Goal: Transaction & Acquisition: Register for event/course

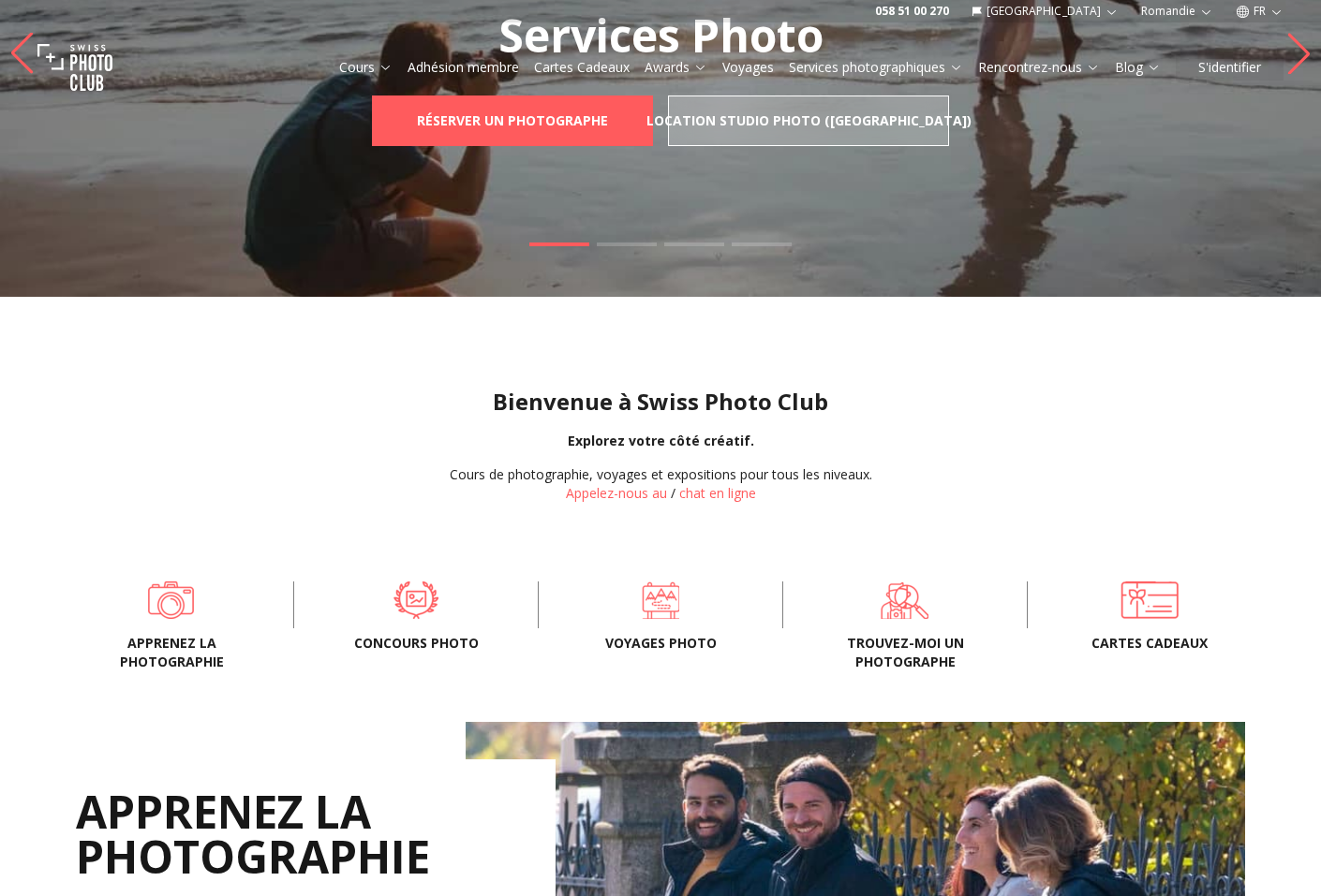
scroll to position [281, 0]
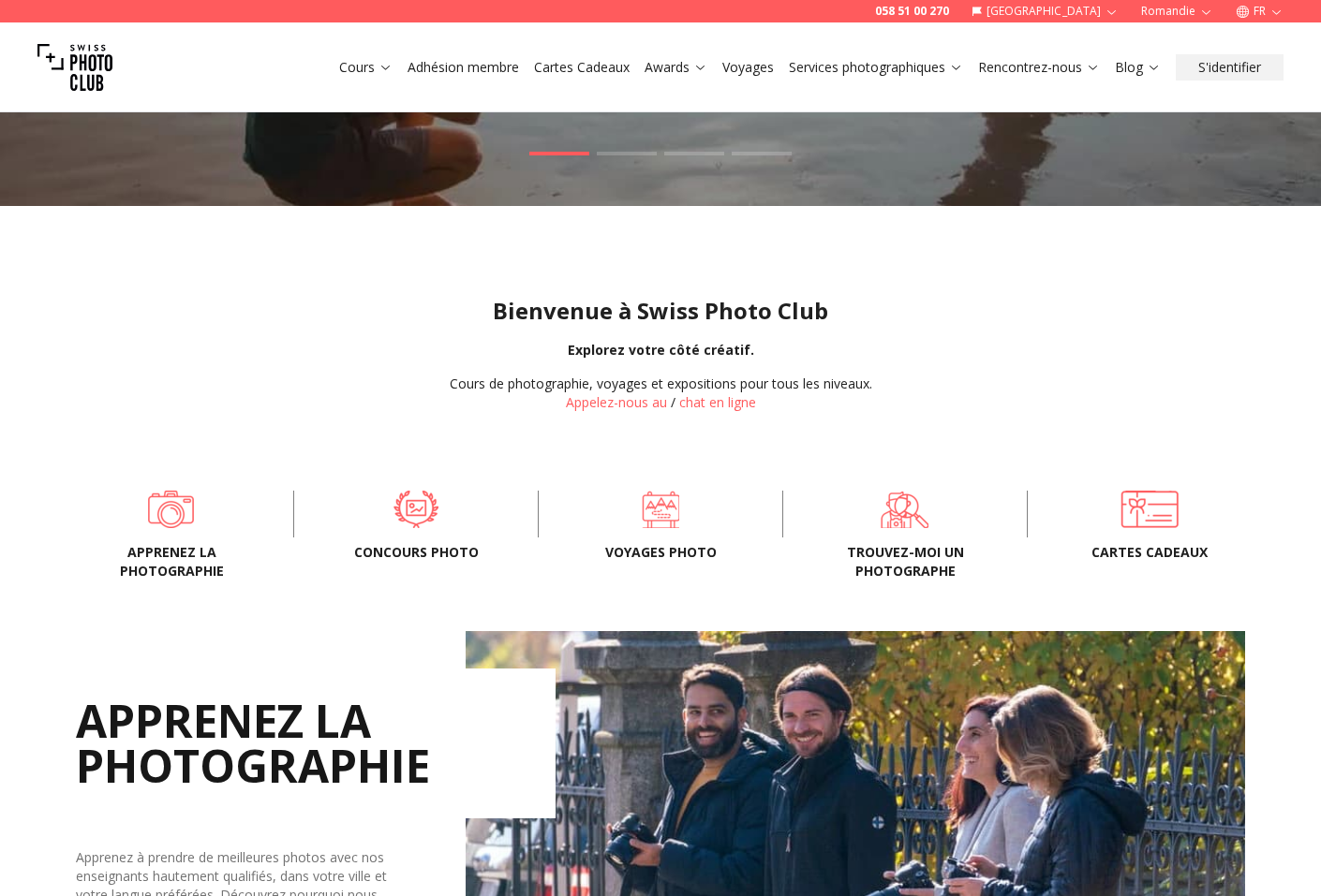
click at [171, 560] on span "Apprenez la photographie" at bounding box center [172, 561] width 184 height 37
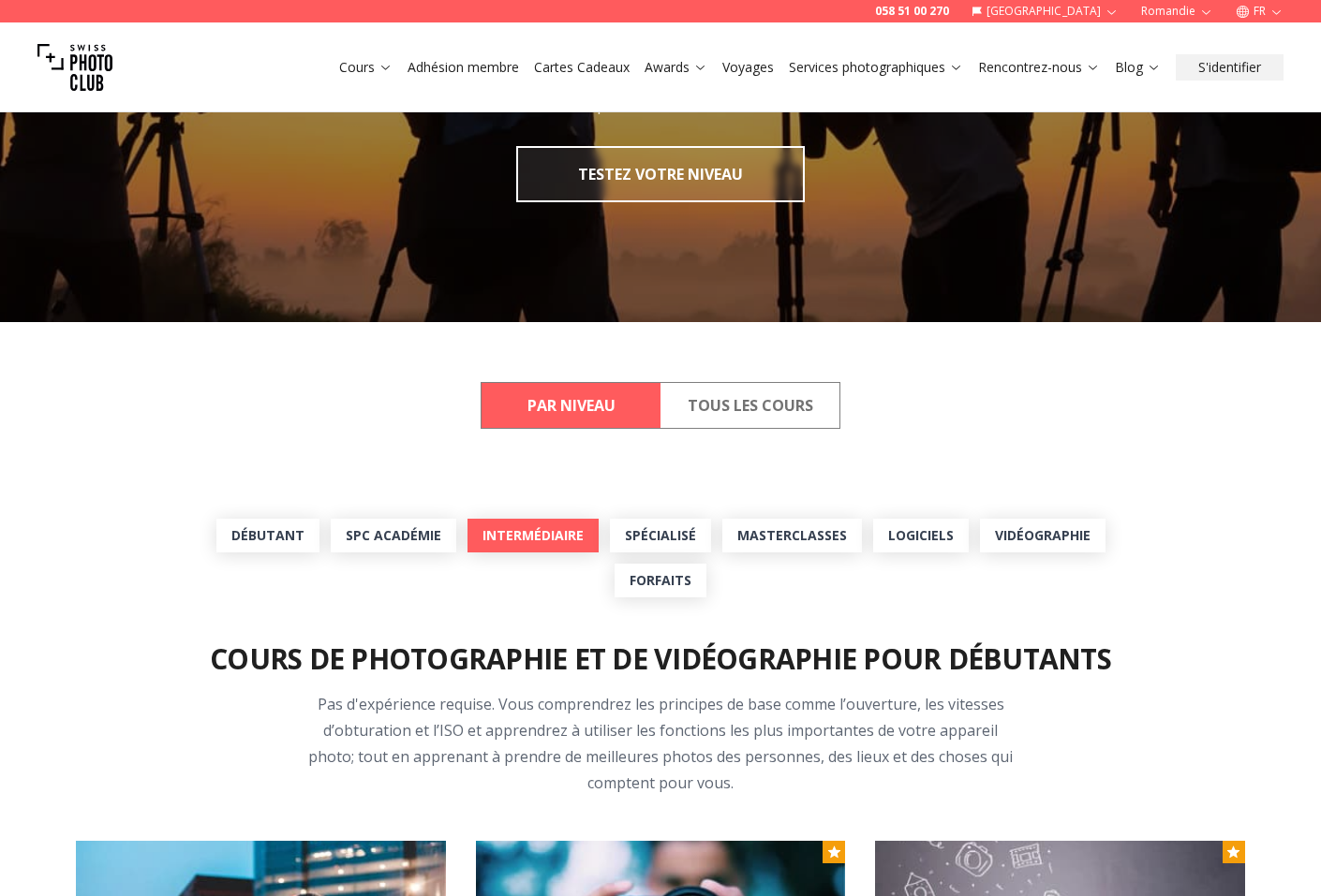
click at [500, 545] on link "Intermédiaire" at bounding box center [532, 536] width 131 height 34
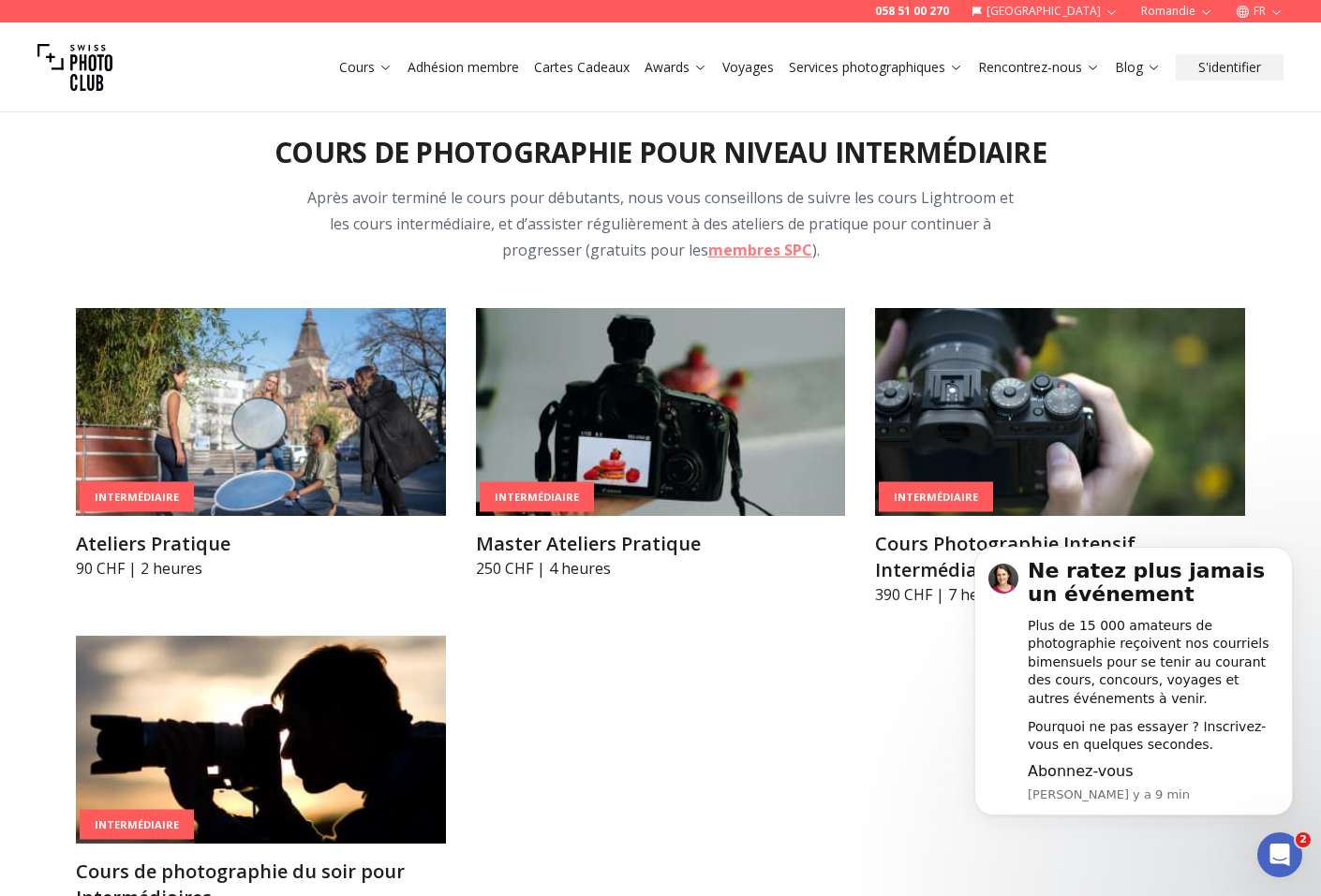
scroll to position [2926, 0]
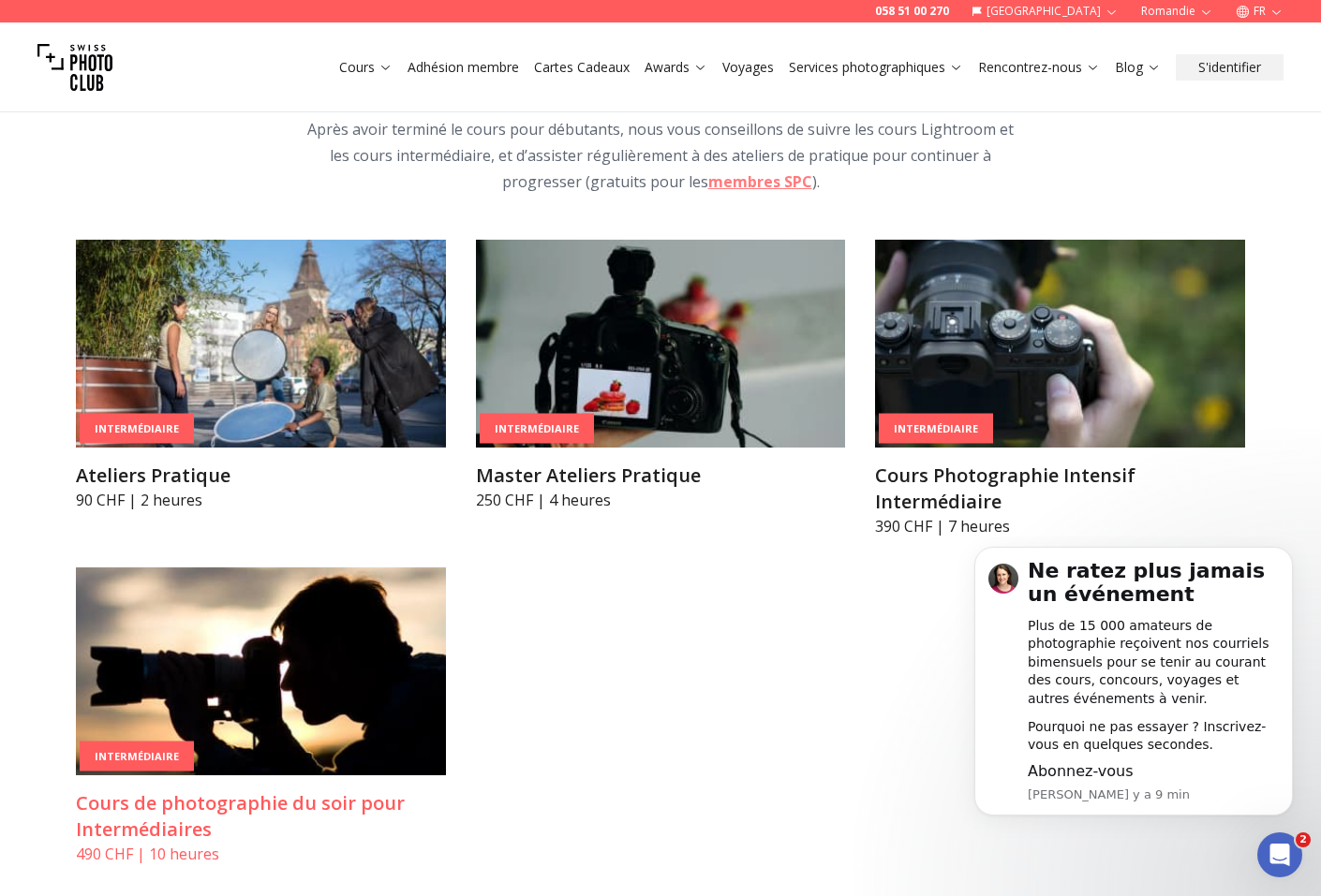
click at [252, 705] on img at bounding box center [261, 672] width 370 height 208
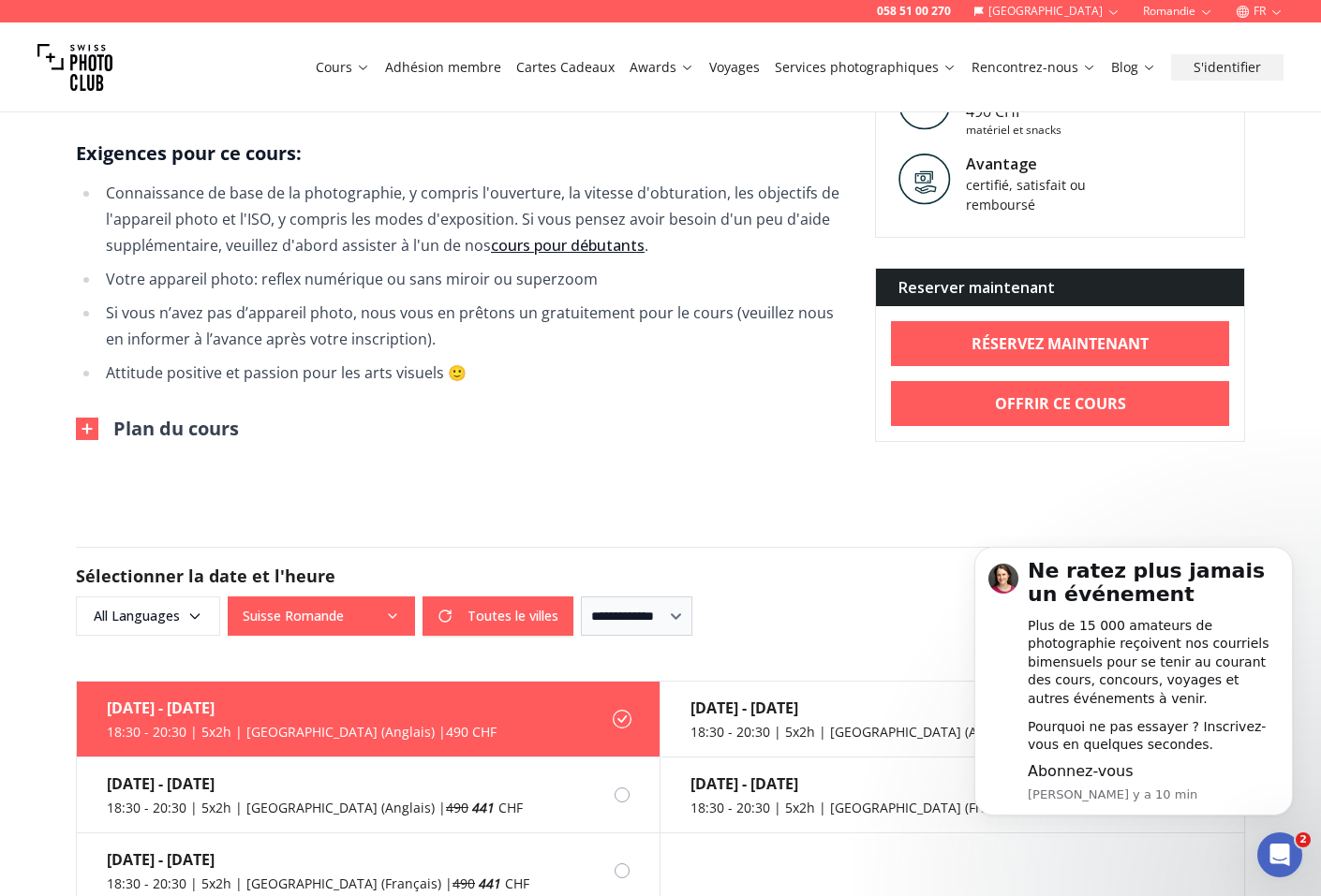
scroll to position [1780, 0]
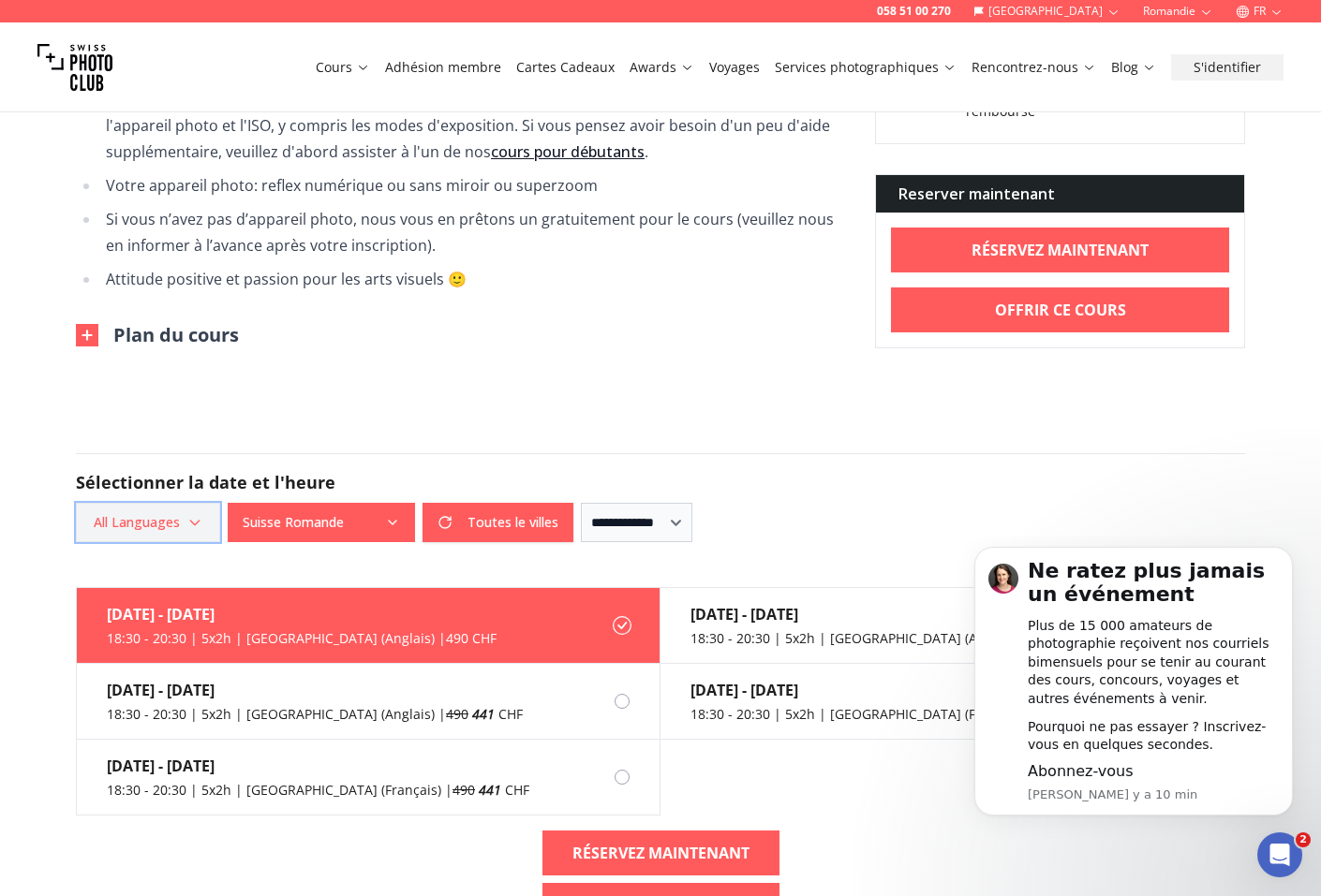
click at [200, 515] on icon "button" at bounding box center [194, 522] width 15 height 15
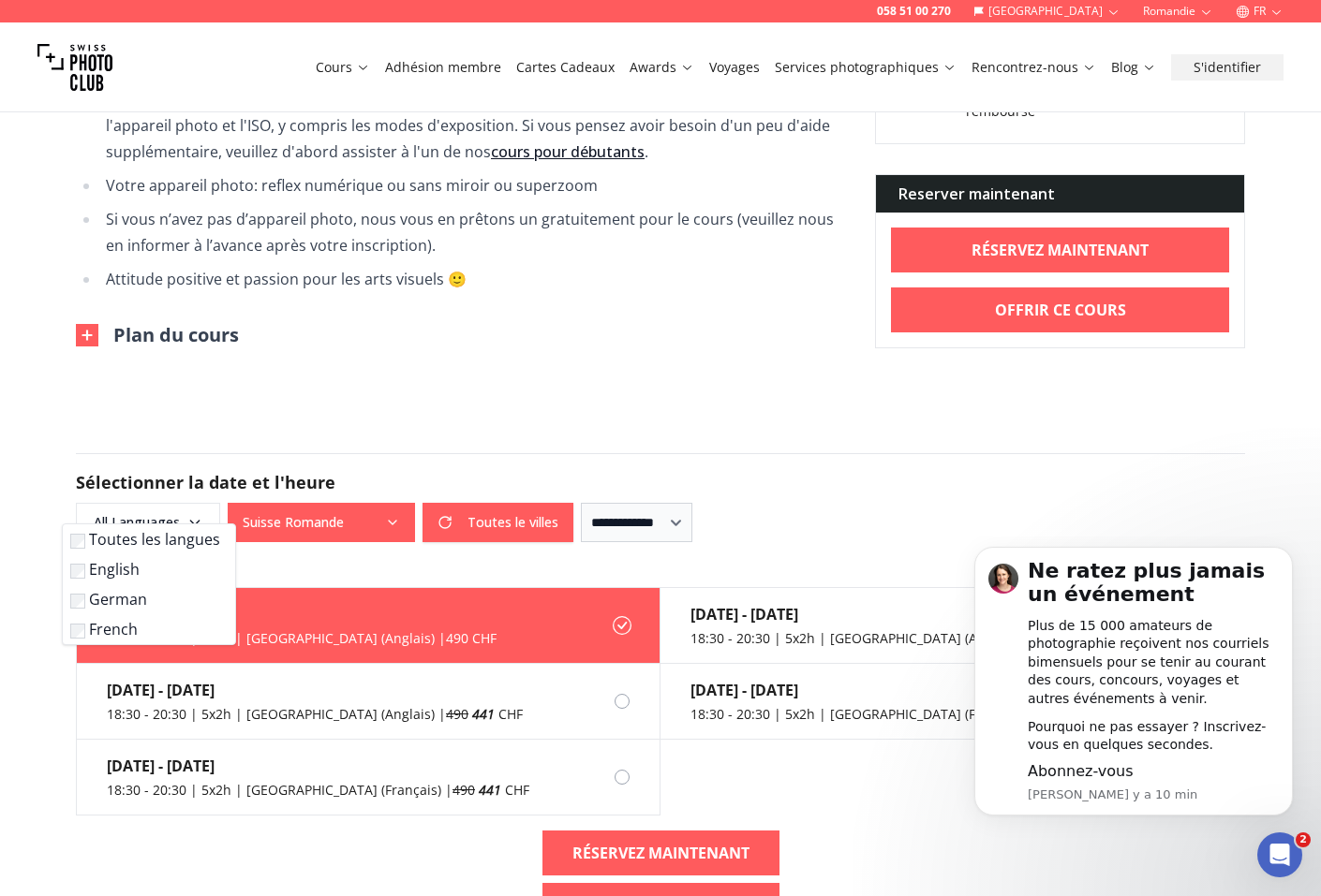
click at [116, 632] on label "French" at bounding box center [145, 629] width 150 height 22
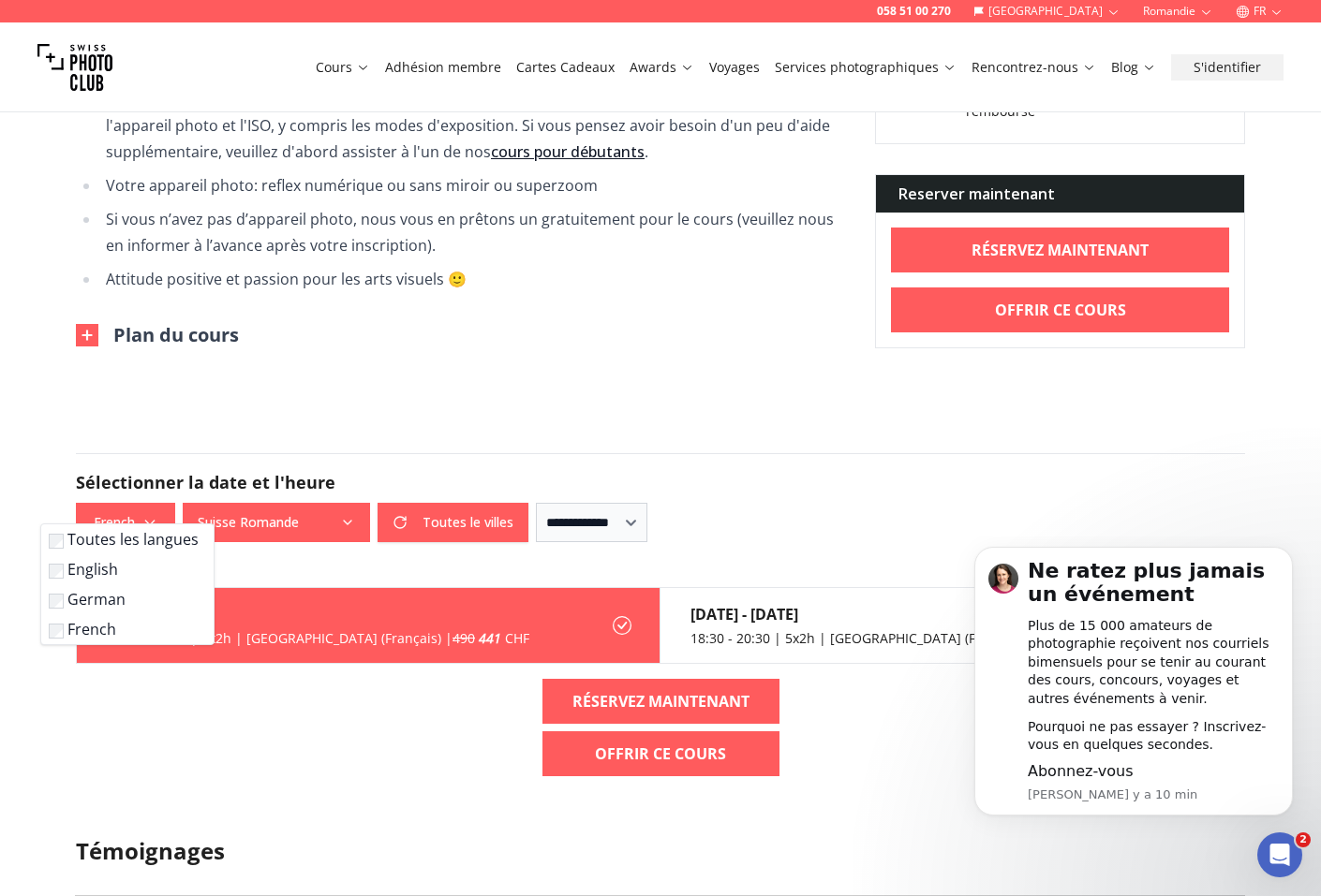
click at [656, 418] on form "**********" at bounding box center [660, 497] width 1199 height 179
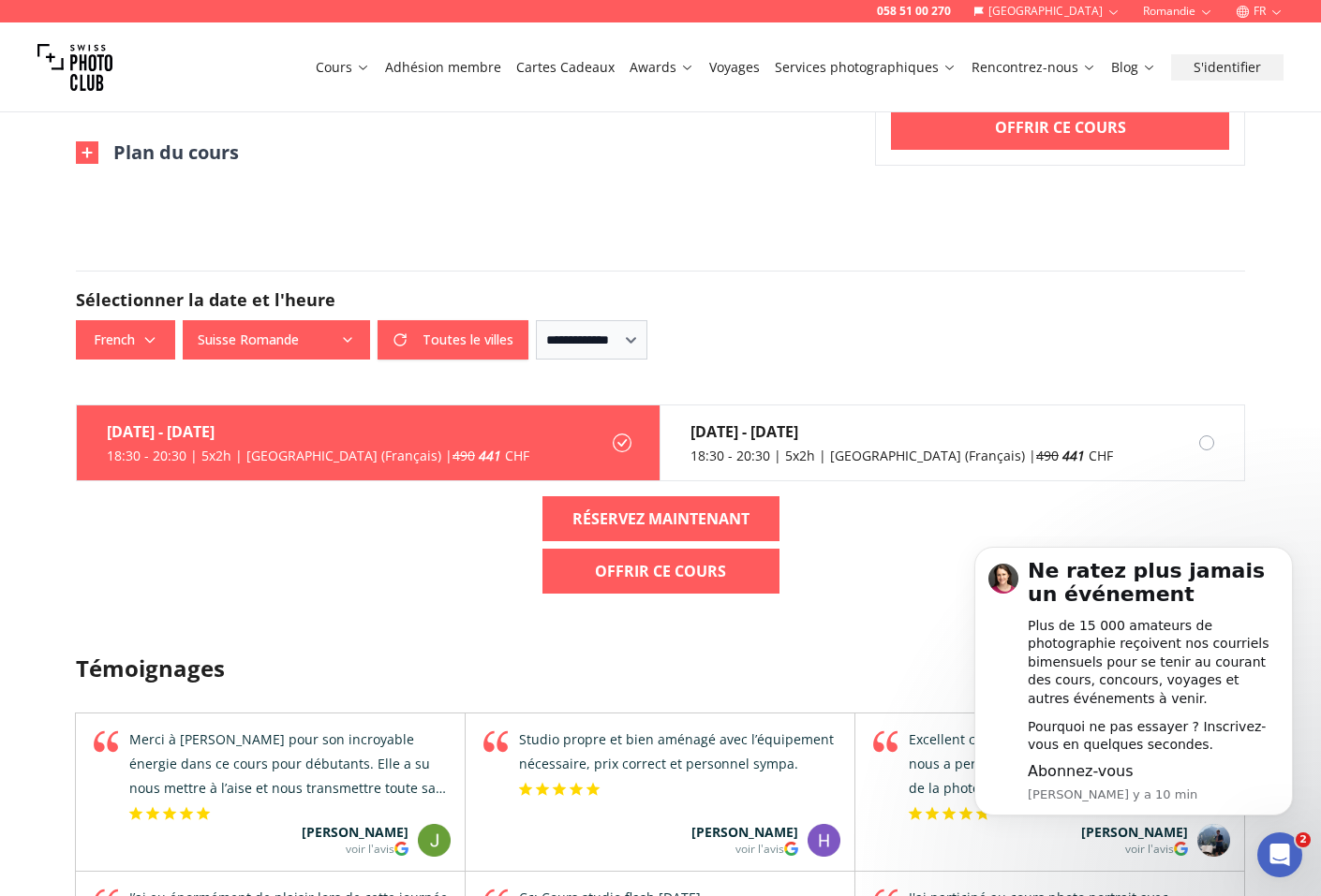
scroll to position [1967, 0]
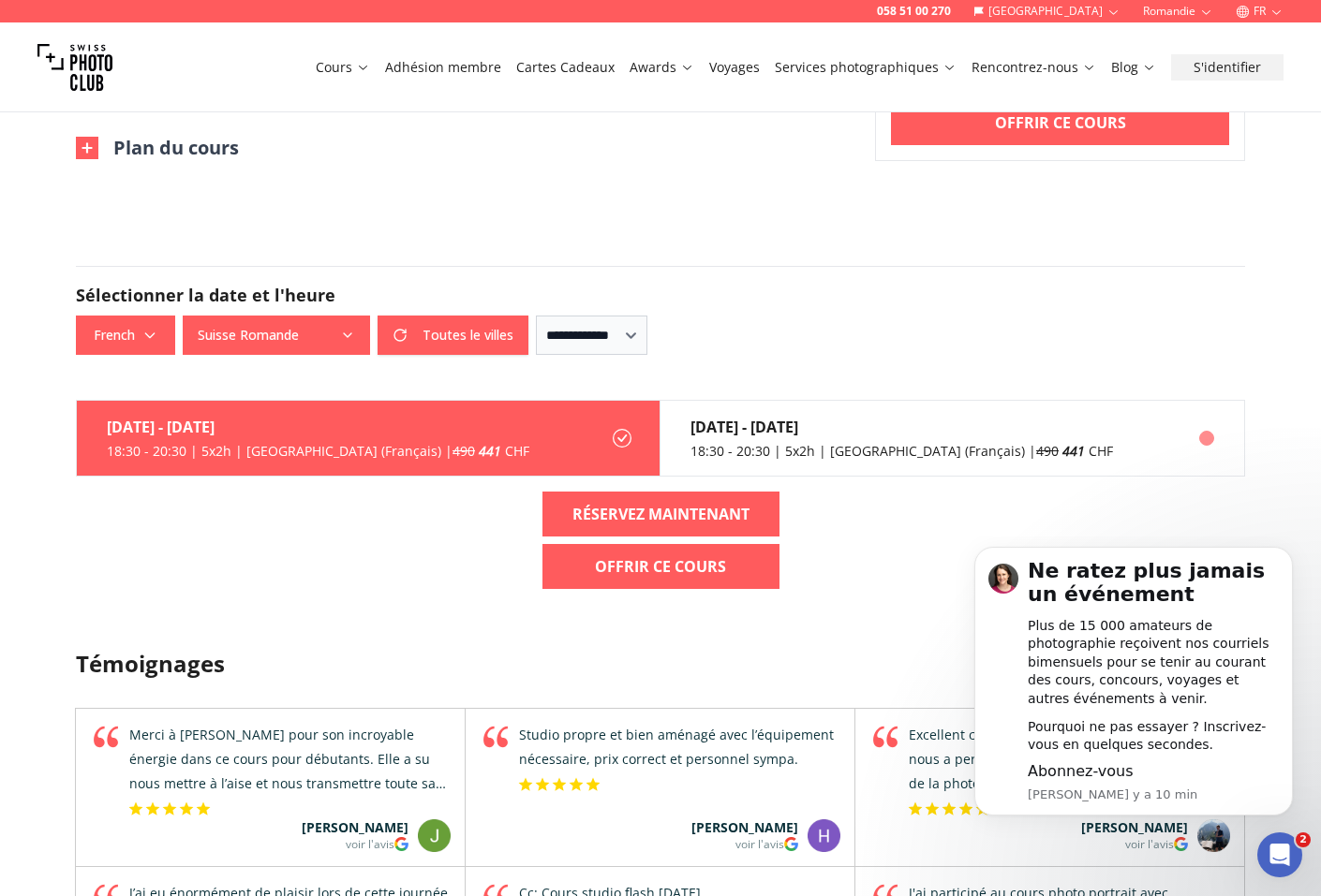
click at [952, 442] on div "18:30 - 20:30 | 5x2h | [GEOGRAPHIC_DATA] (Français) | 490 441 CHF" at bounding box center [901, 451] width 422 height 19
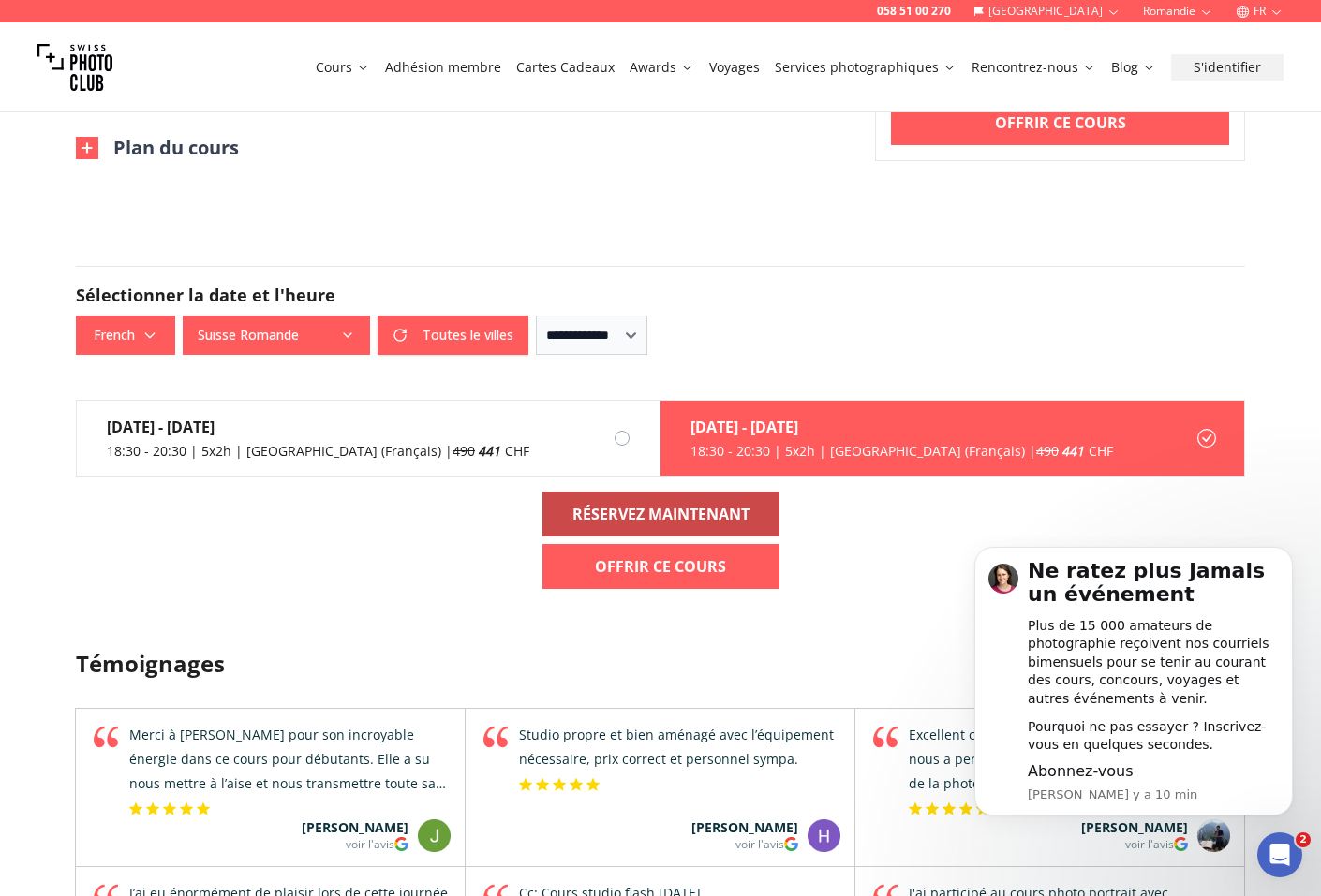
click at [627, 503] on b "RÉSERVEZ MAINTENANT" at bounding box center [660, 514] width 177 height 22
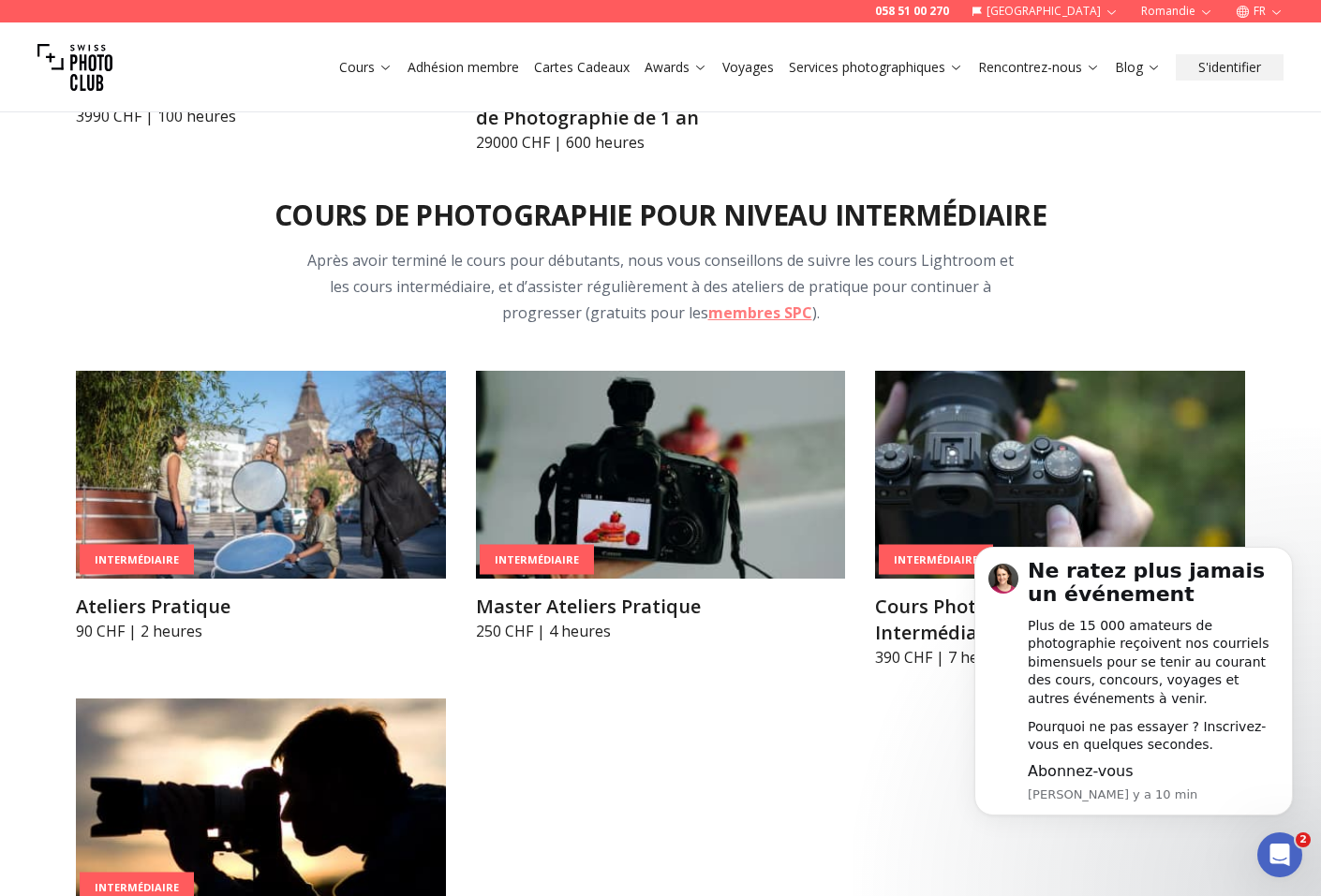
scroll to position [2832, 0]
